Goal: Answer question/provide support

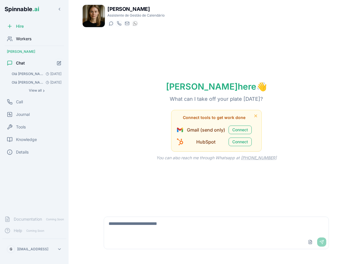
click at [20, 37] on span "Workers" at bounding box center [23, 39] width 15 height 6
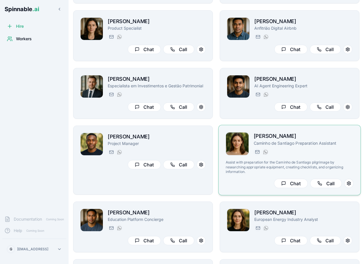
scroll to position [80, 0]
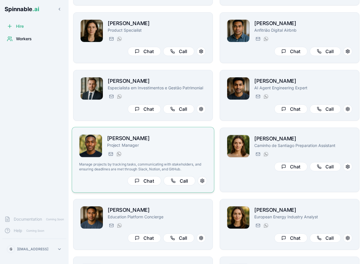
click at [195, 153] on div "[PERSON_NAME][EMAIL_ADDRESS][PERSON_NAME] [PHONE_NUMBER]" at bounding box center [157, 154] width 100 height 7
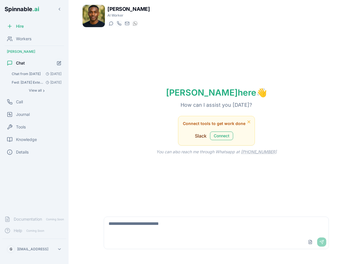
click at [151, 226] on textarea at bounding box center [216, 226] width 224 height 18
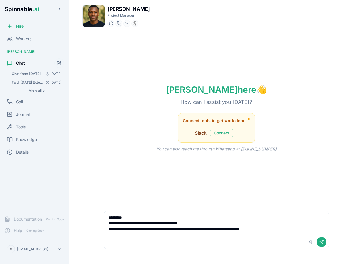
click at [240, 230] on textarea "**********" at bounding box center [216, 223] width 224 height 24
type textarea "**********"
click at [323, 242] on button "Send" at bounding box center [321, 242] width 9 height 9
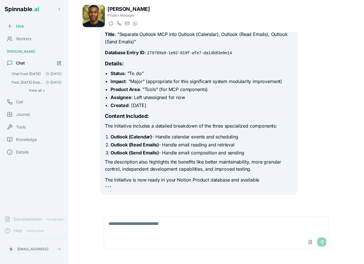
scroll to position [107, 0]
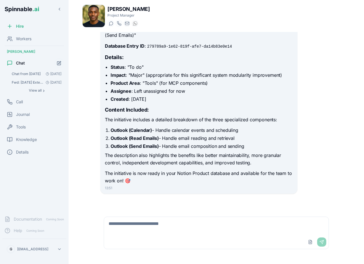
scroll to position [81, 0]
click at [140, 229] on textarea at bounding box center [216, 226] width 224 height 18
type textarea "**********"
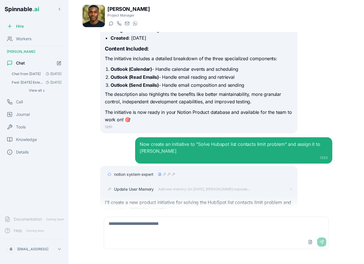
scroll to position [437, 0]
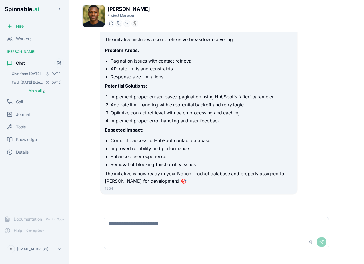
click at [41, 90] on span "View all" at bounding box center [35, 90] width 13 height 5
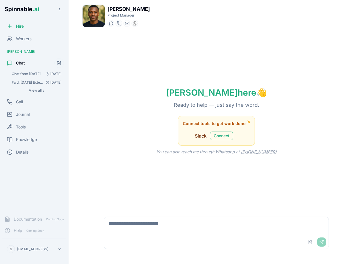
click at [31, 71] on button "Chat from 21/09/2025 21 Sept" at bounding box center [36, 74] width 55 height 8
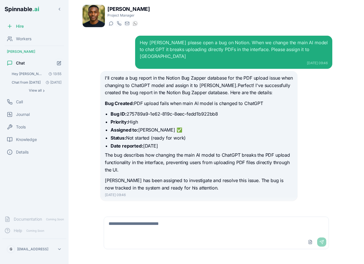
click at [35, 74] on span "Hey [PERSON_NAME] Please create a new product initiative on Notion - Separate O…" at bounding box center [28, 74] width 32 height 5
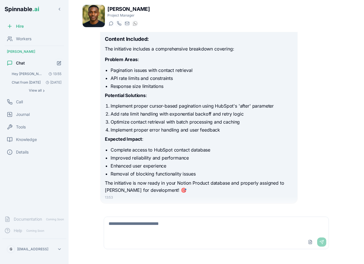
scroll to position [396, 0]
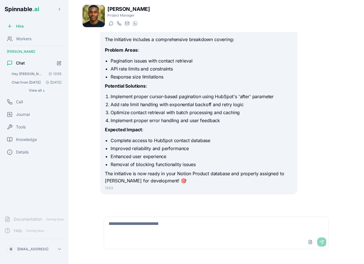
click at [159, 222] on textarea at bounding box center [216, 226] width 224 height 18
type textarea "**********"
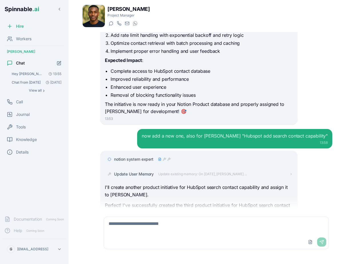
scroll to position [766, 0]
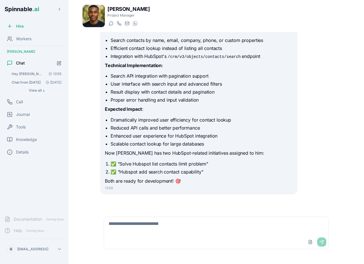
click at [152, 227] on textarea at bounding box center [216, 226] width 224 height 18
type textarea "*"
click at [245, 222] on textarea "**********" at bounding box center [216, 226] width 224 height 18
click at [181, 224] on textarea "**********" at bounding box center [216, 226] width 224 height 18
click at [327, 222] on textarea "**********" at bounding box center [216, 226] width 224 height 18
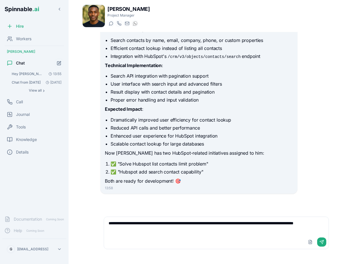
scroll to position [767, 0]
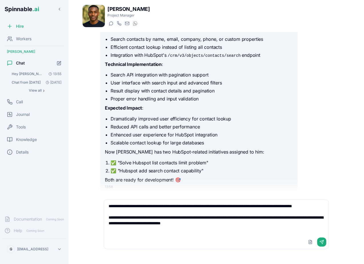
type textarea "**********"
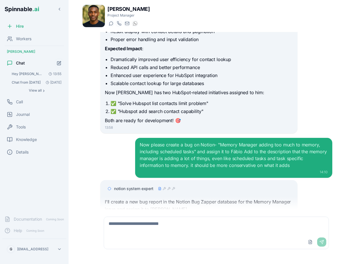
scroll to position [856, 0]
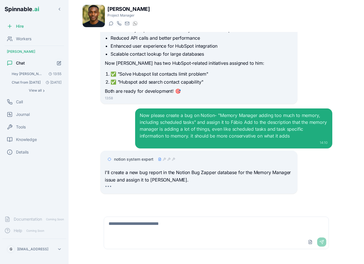
click at [137, 157] on span "notion system expert" at bounding box center [133, 160] width 39 height 6
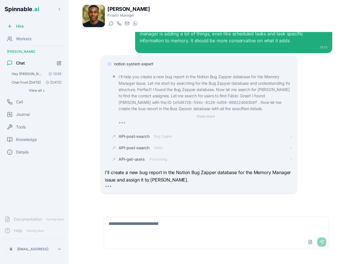
scroll to position [963, 0]
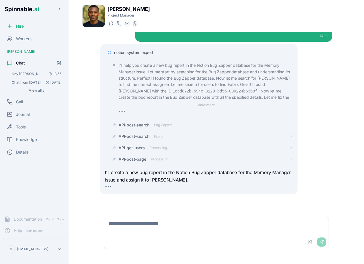
click at [137, 147] on span "API-get-users" at bounding box center [132, 148] width 26 height 6
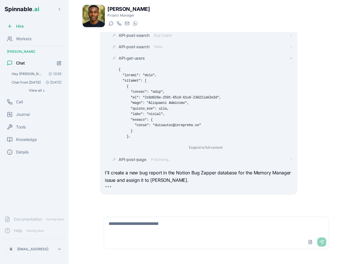
click at [135, 56] on span "API-get-users" at bounding box center [132, 58] width 26 height 6
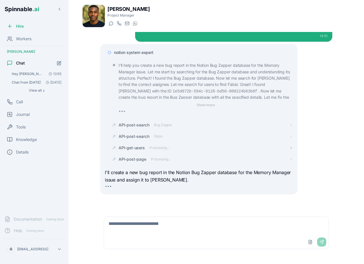
scroll to position [963, 0]
click at [139, 137] on span "API-post-search" at bounding box center [134, 137] width 31 height 6
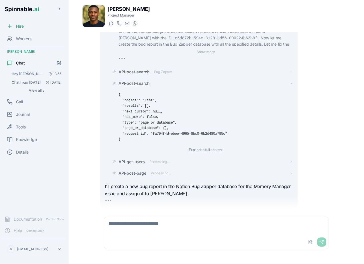
scroll to position [1030, 0]
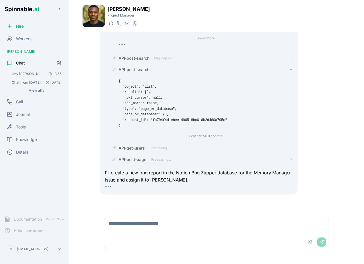
click at [132, 69] on span "API-post-search" at bounding box center [134, 70] width 31 height 6
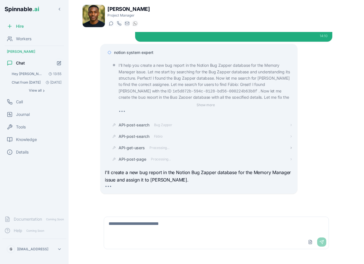
click at [139, 148] on span "API-get-users" at bounding box center [132, 148] width 26 height 6
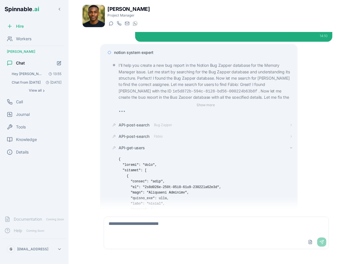
scroll to position [1053, 0]
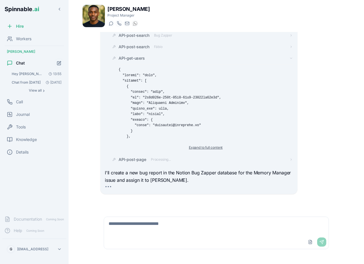
click at [195, 147] on button "Expand to full content" at bounding box center [205, 147] width 41 height 7
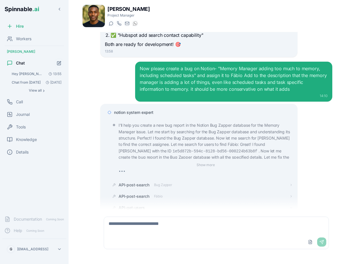
scroll to position [901, 0]
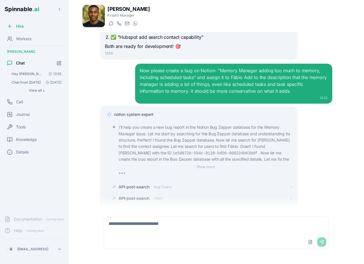
click at [139, 115] on span "notion system expert" at bounding box center [133, 115] width 39 height 6
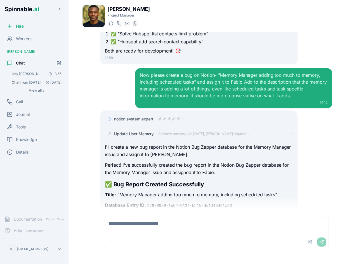
scroll to position [1137, 0]
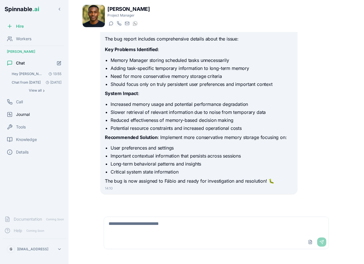
click at [30, 115] on span "Journal" at bounding box center [23, 115] width 14 height 6
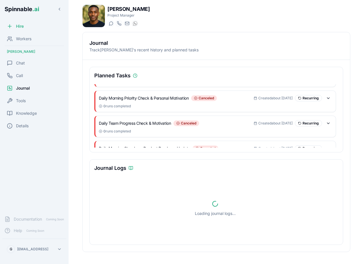
scroll to position [84, 0]
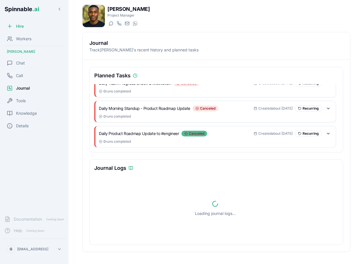
click at [199, 134] on span "canceled" at bounding box center [196, 133] width 15 height 5
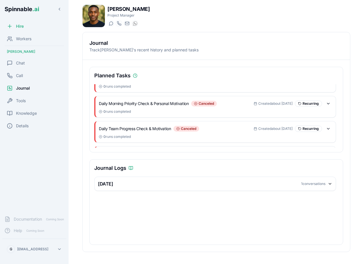
scroll to position [0, 0]
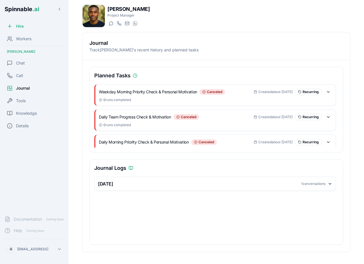
click at [222, 184] on div "Today 1 conversations" at bounding box center [215, 183] width 234 height 7
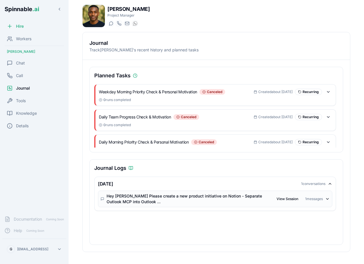
click at [210, 202] on div "Hey [PERSON_NAME] Please create a new product initiative on Notion - Separate O…" at bounding box center [189, 198] width 165 height 11
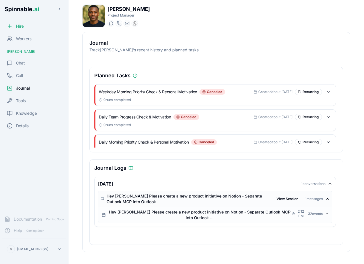
click at [204, 218] on div "Hey [PERSON_NAME] Please create a new product initiative on Notion - Separate O…" at bounding box center [199, 214] width 184 height 11
click at [289, 198] on button "View Session" at bounding box center [287, 199] width 31 height 7
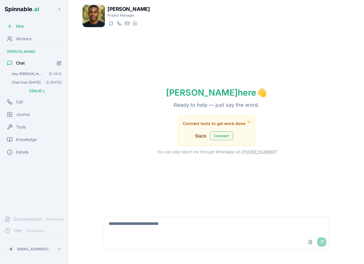
click at [43, 89] on span "›" at bounding box center [44, 90] width 2 height 5
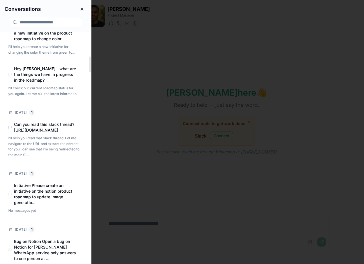
scroll to position [485, 0]
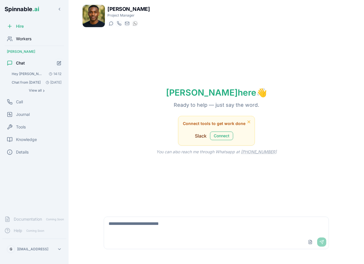
click at [36, 38] on div "Workers" at bounding box center [34, 38] width 64 height 11
